Goal: Find contact information: Find contact information

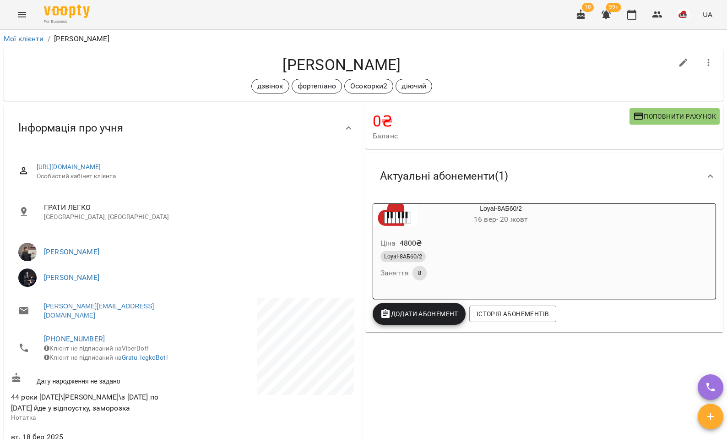
click at [27, 11] on button "Menu" at bounding box center [22, 15] width 22 height 22
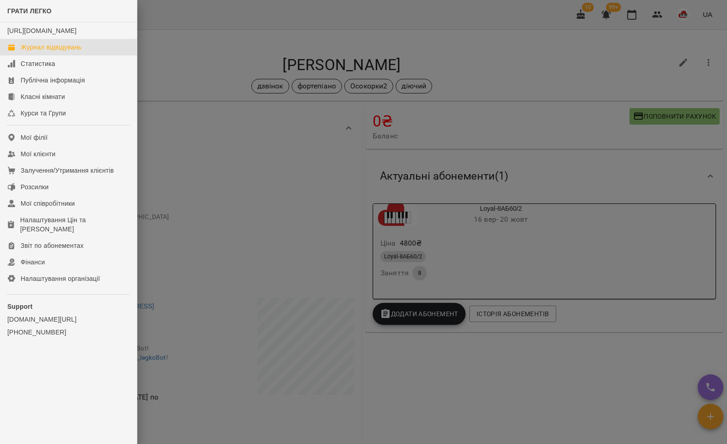
click at [27, 52] on div "Журнал відвідувань" at bounding box center [51, 47] width 61 height 9
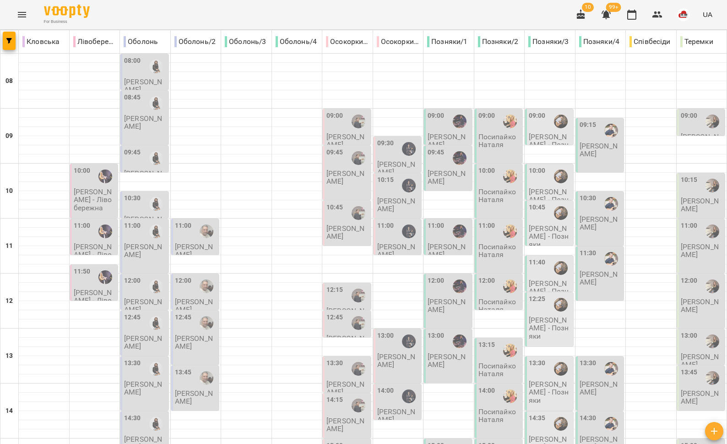
scroll to position [86, 0]
type input "**********"
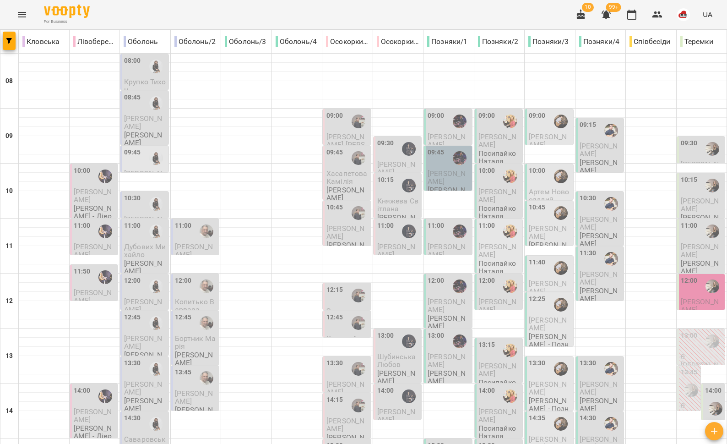
scroll to position [356, 0]
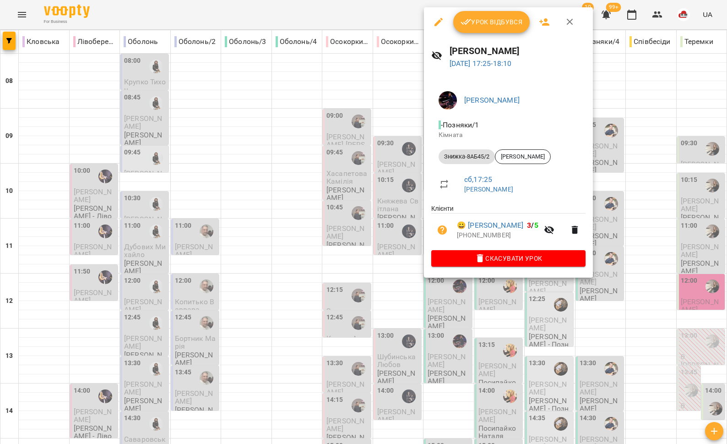
click at [410, 303] on div at bounding box center [363, 222] width 727 height 444
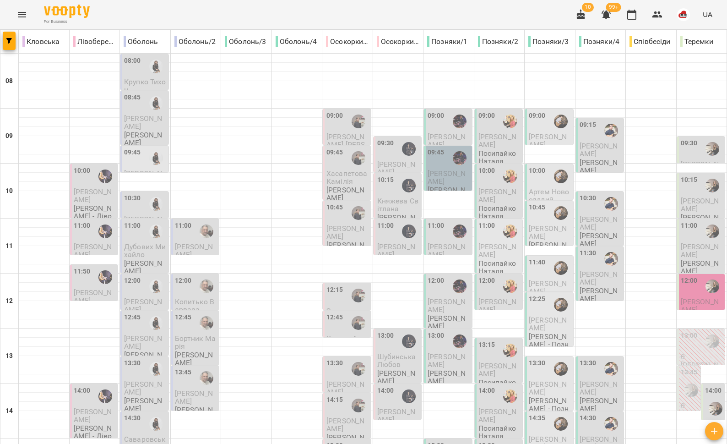
scroll to position [257, 0]
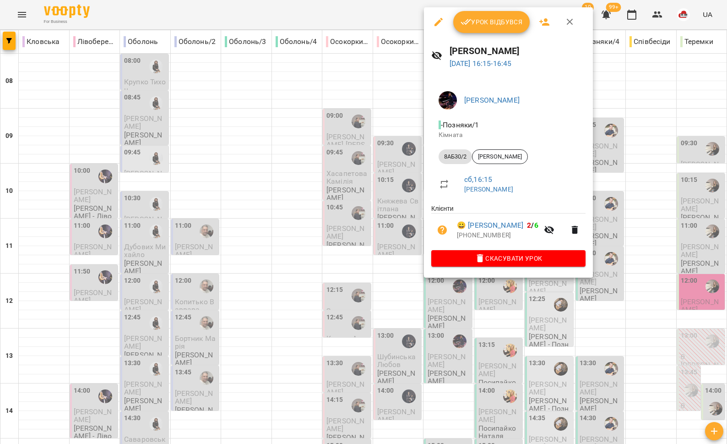
click at [388, 286] on div at bounding box center [363, 222] width 727 height 444
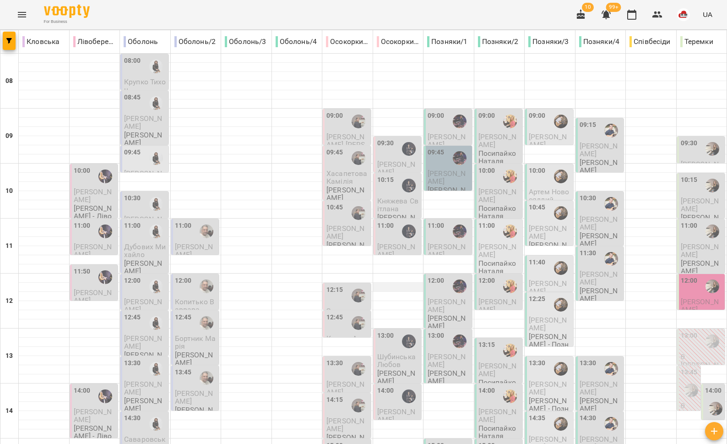
scroll to position [54, 0]
click at [440, 297] on span "[PERSON_NAME]" at bounding box center [447, 305] width 38 height 16
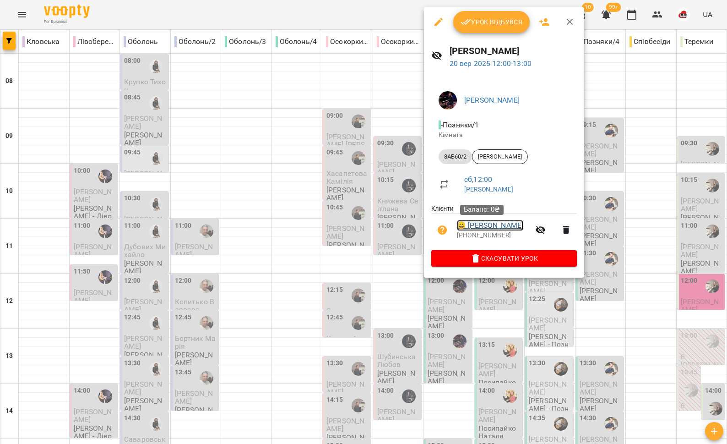
click at [476, 230] on link "😀 [PERSON_NAME]" at bounding box center [490, 225] width 66 height 11
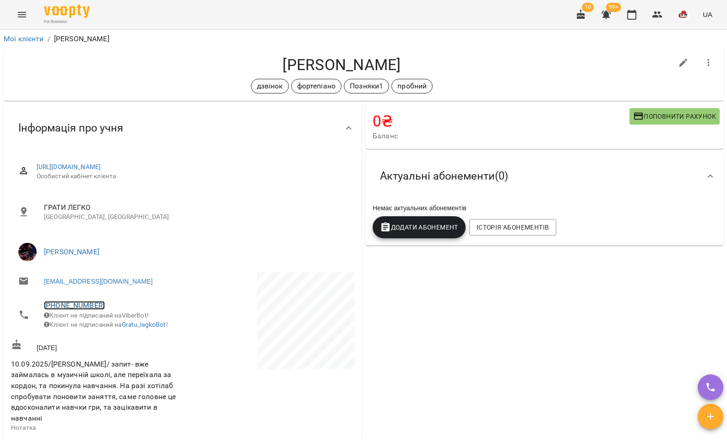
click at [76, 302] on link "[PHONE_NUMBER]" at bounding box center [74, 305] width 61 height 9
click at [109, 337] on img at bounding box center [112, 340] width 14 height 14
drag, startPoint x: 381, startPoint y: 65, endPoint x: 297, endPoint y: 58, distance: 84.6
click at [295, 58] on h4 "[PERSON_NAME]" at bounding box center [342, 64] width 662 height 19
copy h4 "[PERSON_NAME]"
